Goal: Task Accomplishment & Management: Manage account settings

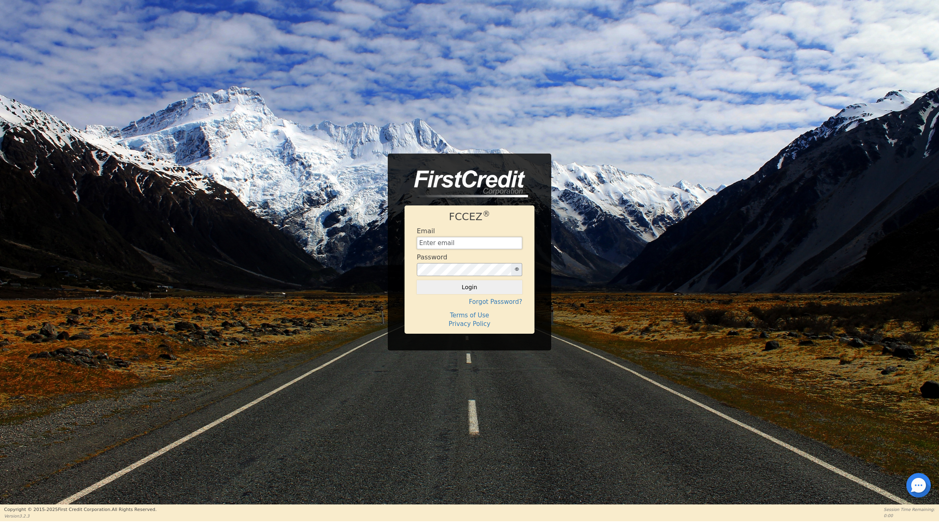
type input "[EMAIL_ADDRESS][DOMAIN_NAME]"
click at [477, 287] on button "Login" at bounding box center [469, 287] width 105 height 14
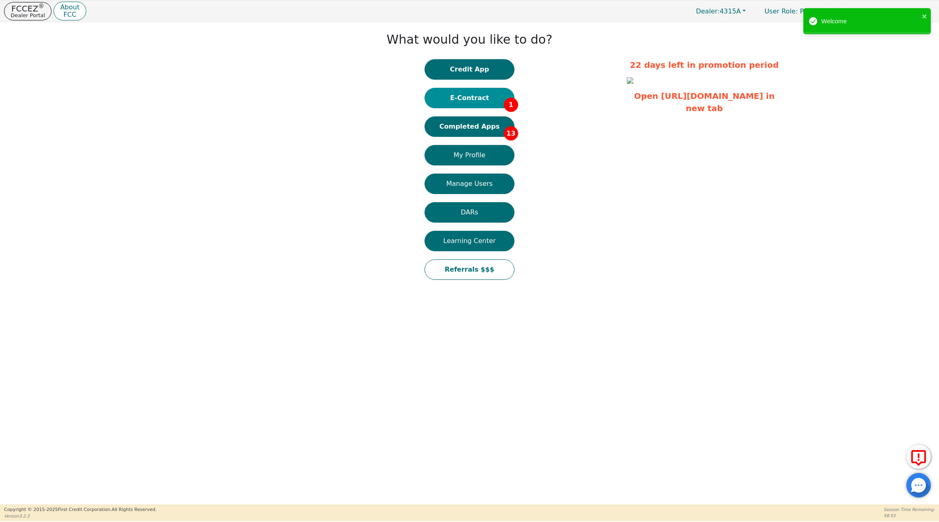
click at [464, 90] on button "E-Contract 1" at bounding box center [470, 98] width 90 height 20
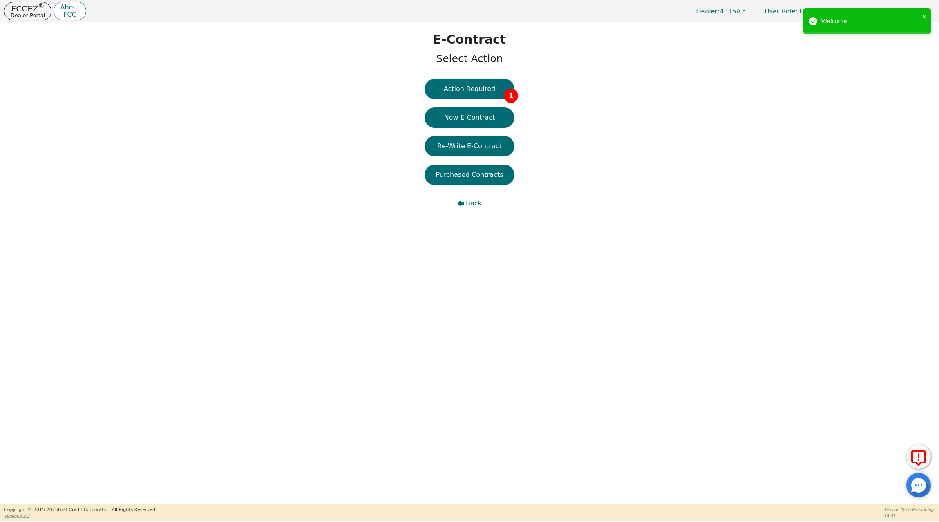
click at [464, 90] on button "Action Required 1" at bounding box center [470, 89] width 90 height 20
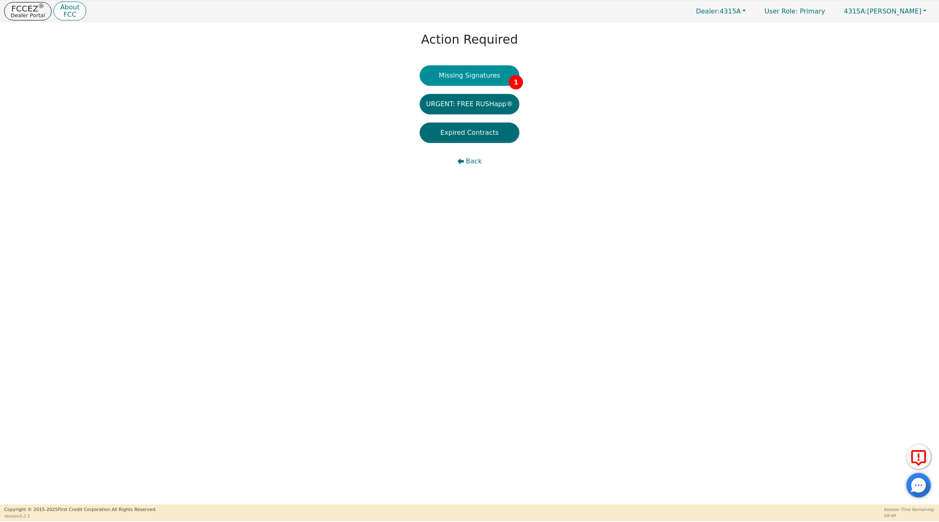
click at [478, 75] on button "Missing Signatures 1" at bounding box center [470, 75] width 100 height 20
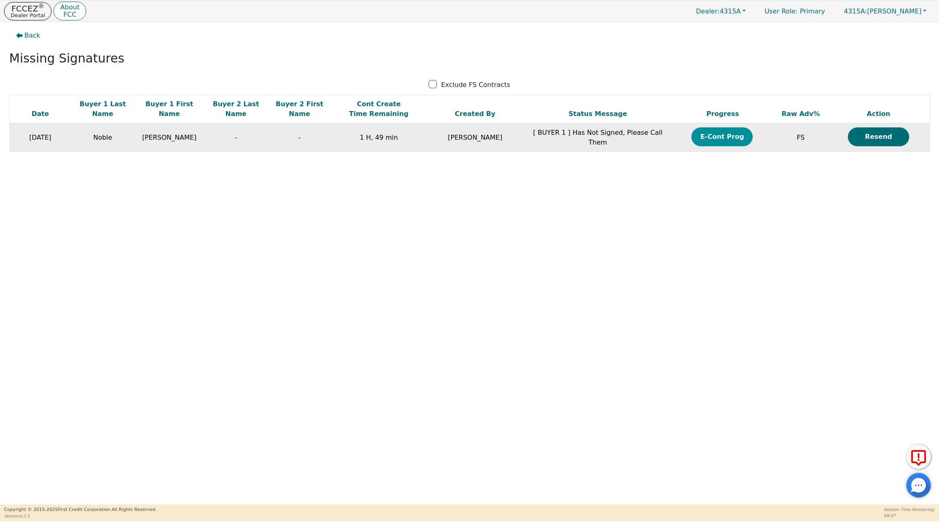
click at [724, 136] on button "E-Cont Prog" at bounding box center [721, 137] width 61 height 19
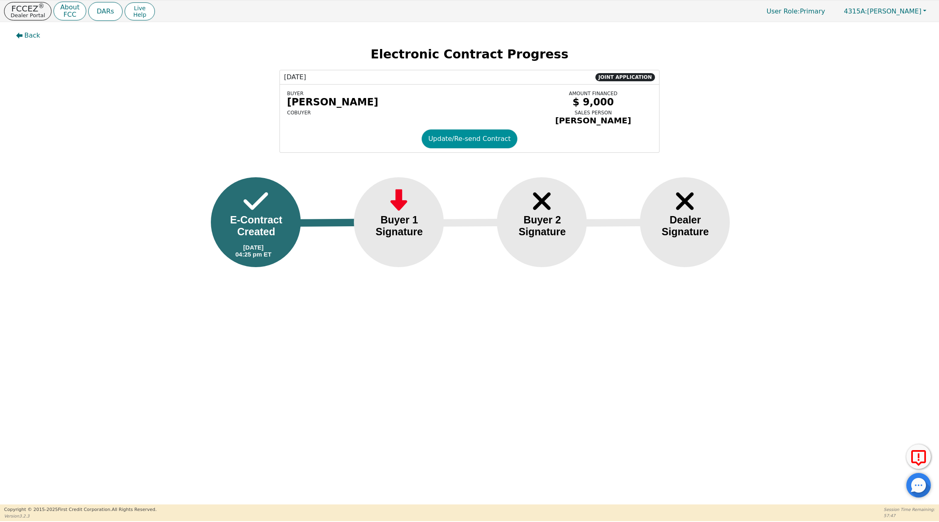
click at [481, 137] on button "Update/Re-send Contract" at bounding box center [470, 139] width 96 height 19
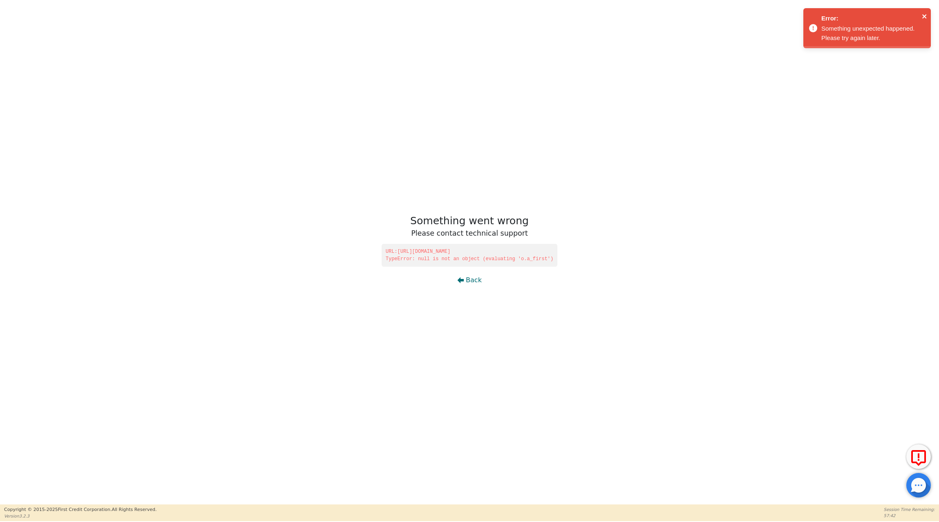
click at [924, 17] on icon "close" at bounding box center [924, 16] width 4 height 4
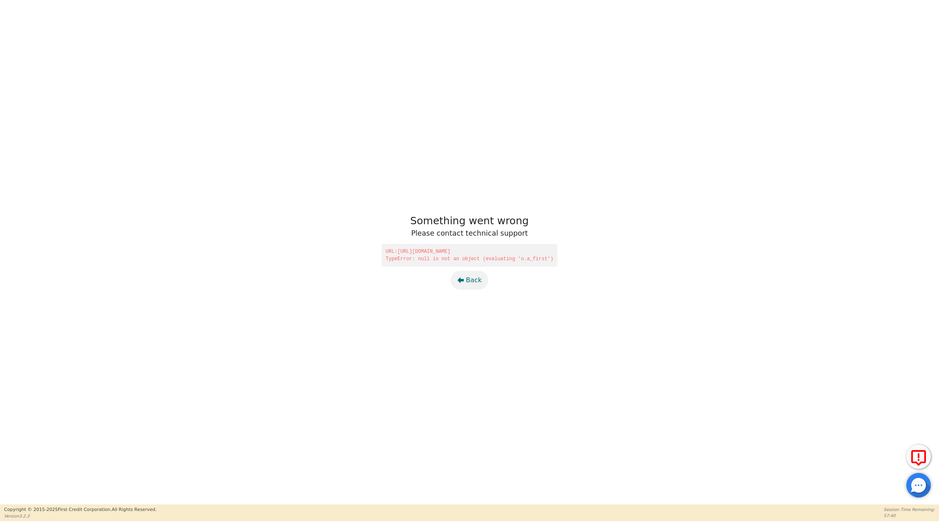
click at [468, 279] on span "Back" at bounding box center [474, 280] width 16 height 10
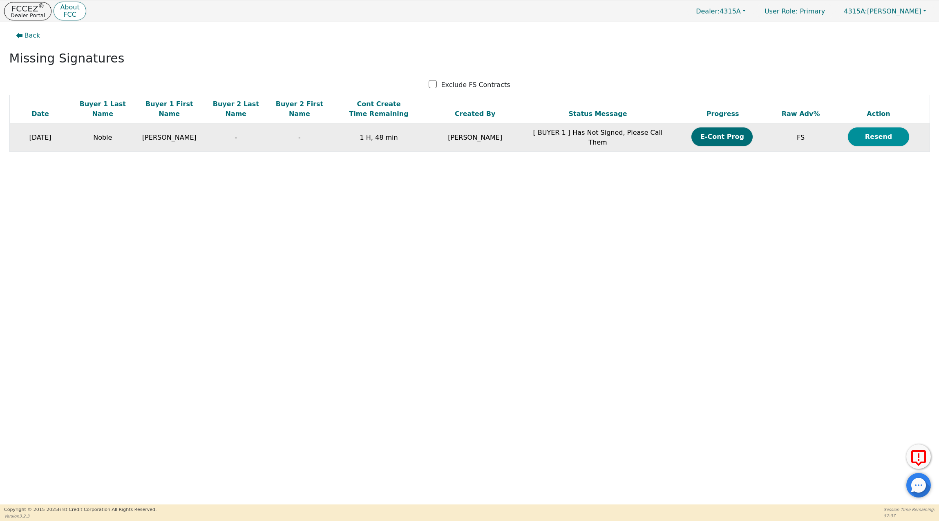
click at [888, 133] on button "Resend" at bounding box center [878, 137] width 61 height 19
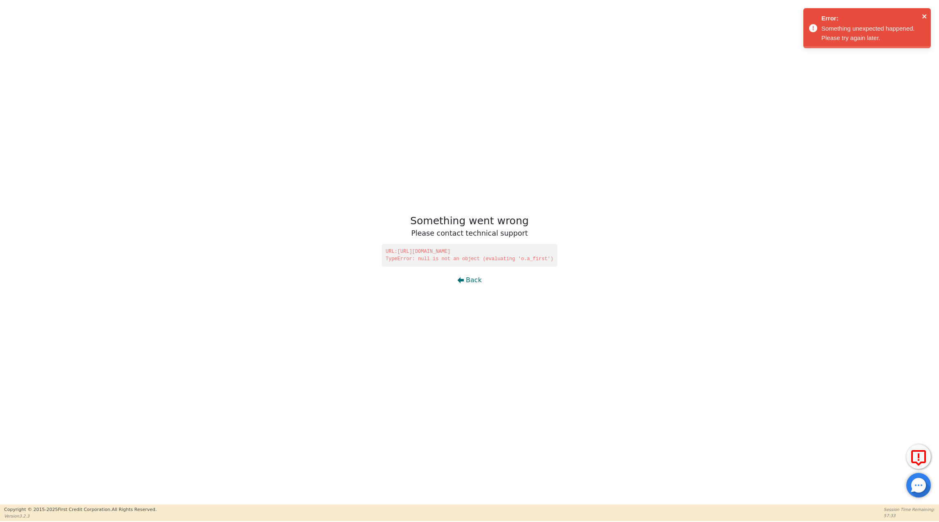
click at [923, 16] on icon "close" at bounding box center [925, 16] width 6 height 7
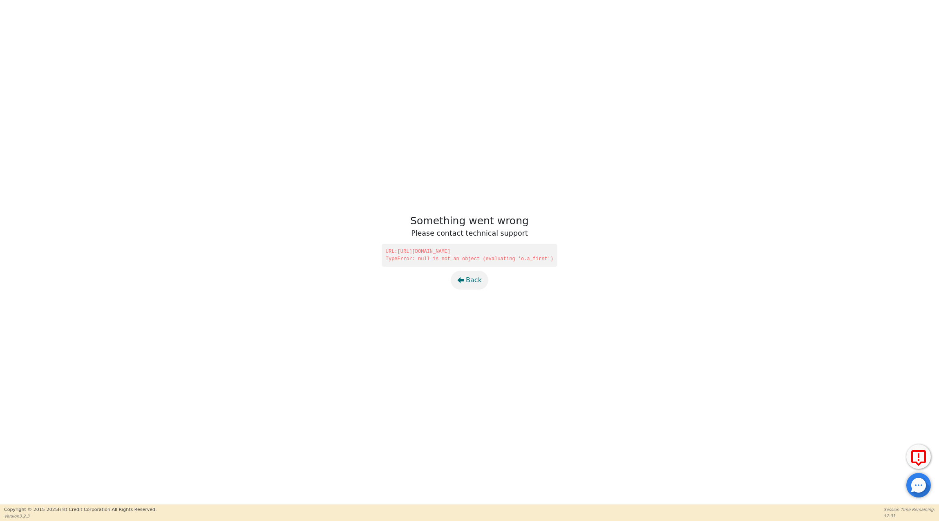
click at [470, 277] on span "Back" at bounding box center [474, 280] width 16 height 10
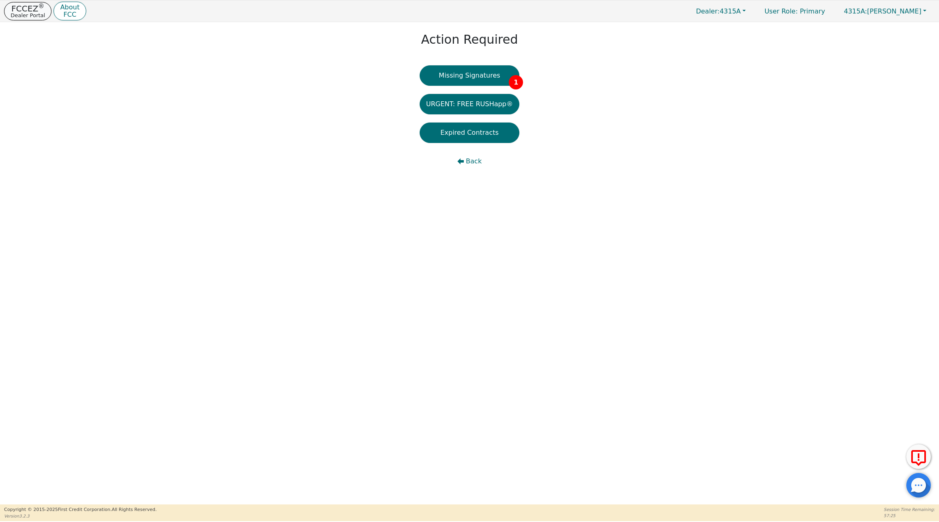
click at [23, 9] on p "FCCEZ ®" at bounding box center [28, 8] width 34 height 8
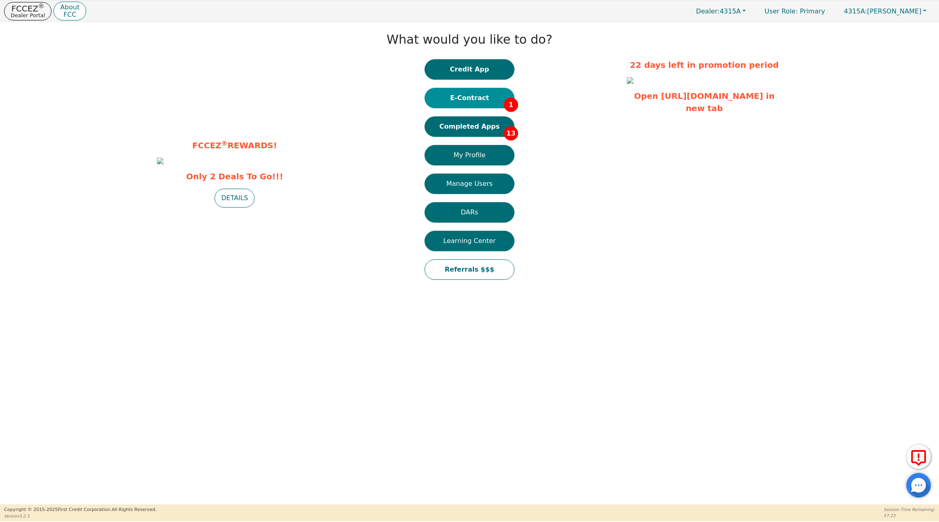
click at [482, 96] on button "E-Contract 1" at bounding box center [470, 98] width 90 height 20
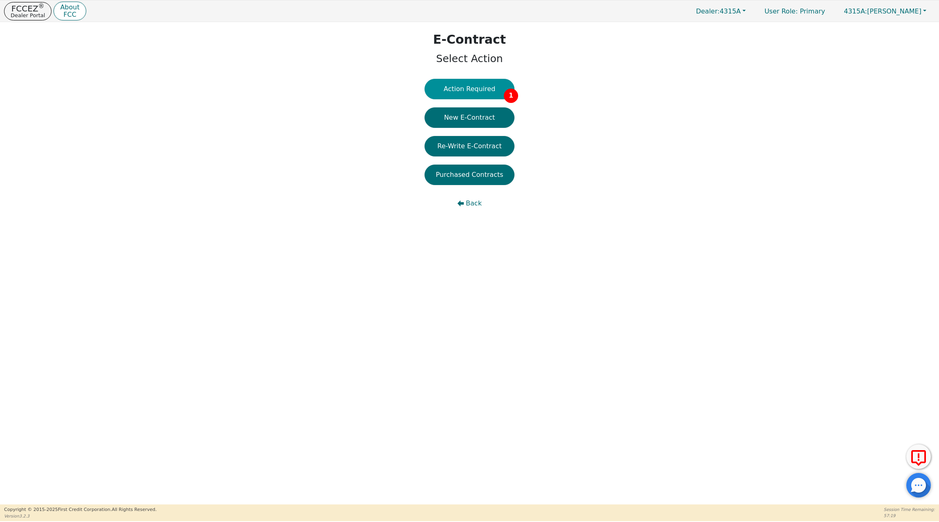
click at [472, 87] on button "Action Required 1" at bounding box center [470, 89] width 90 height 20
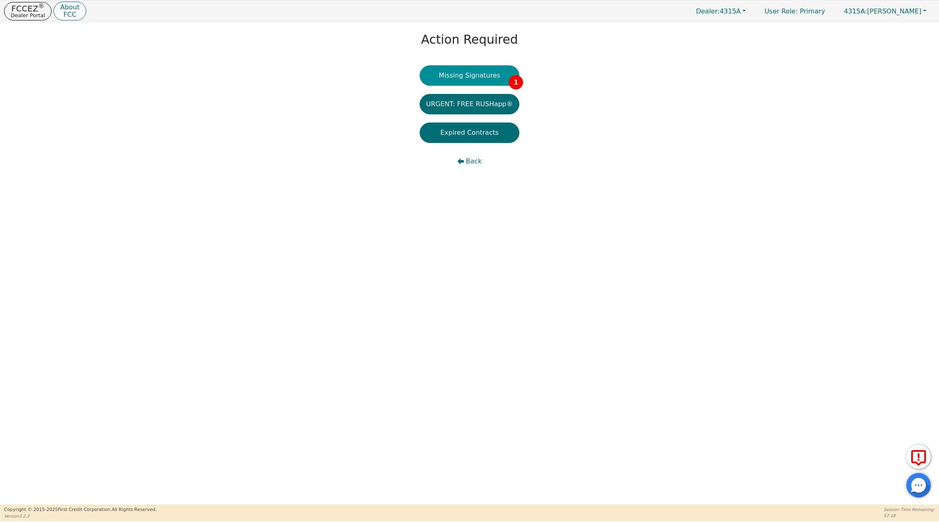
click at [484, 74] on button "Missing Signatures 1" at bounding box center [470, 75] width 100 height 20
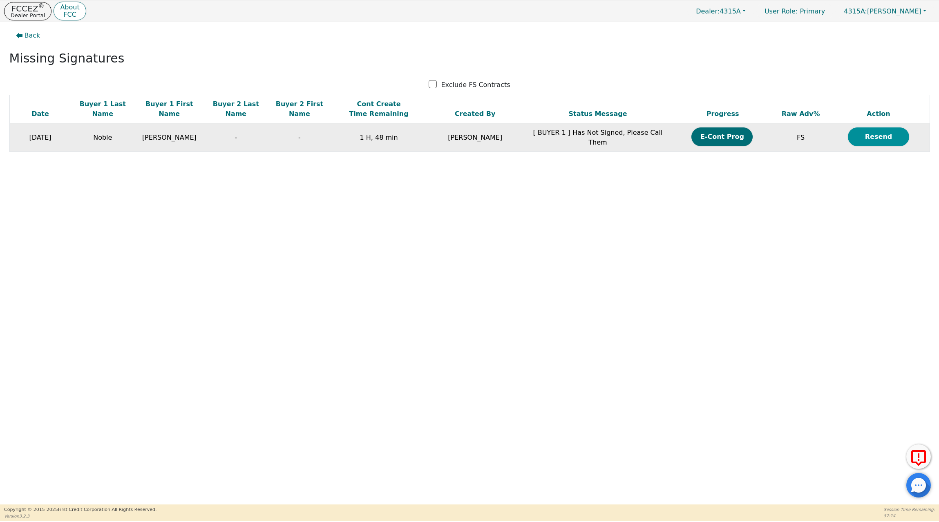
click at [882, 136] on button "Resend" at bounding box center [878, 137] width 61 height 19
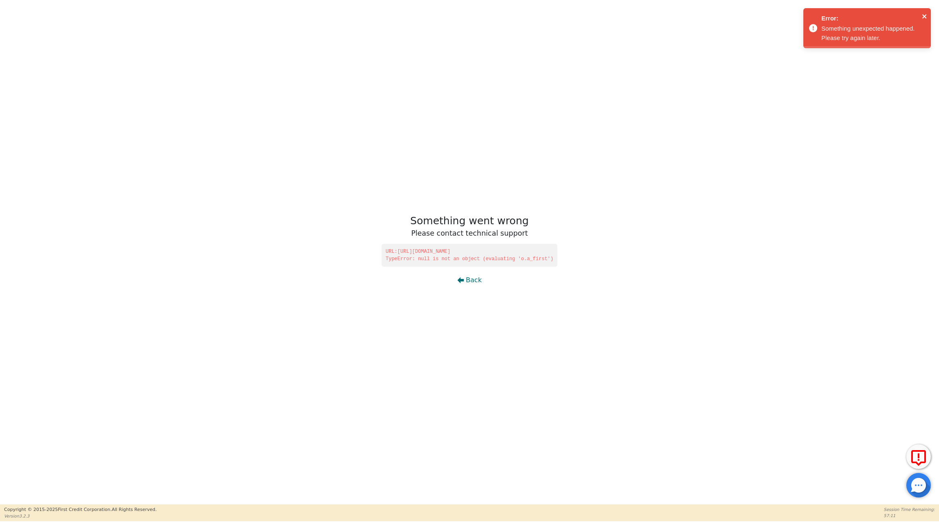
click at [924, 15] on icon "close" at bounding box center [925, 16] width 6 height 7
